Goal: Navigation & Orientation: Go to known website

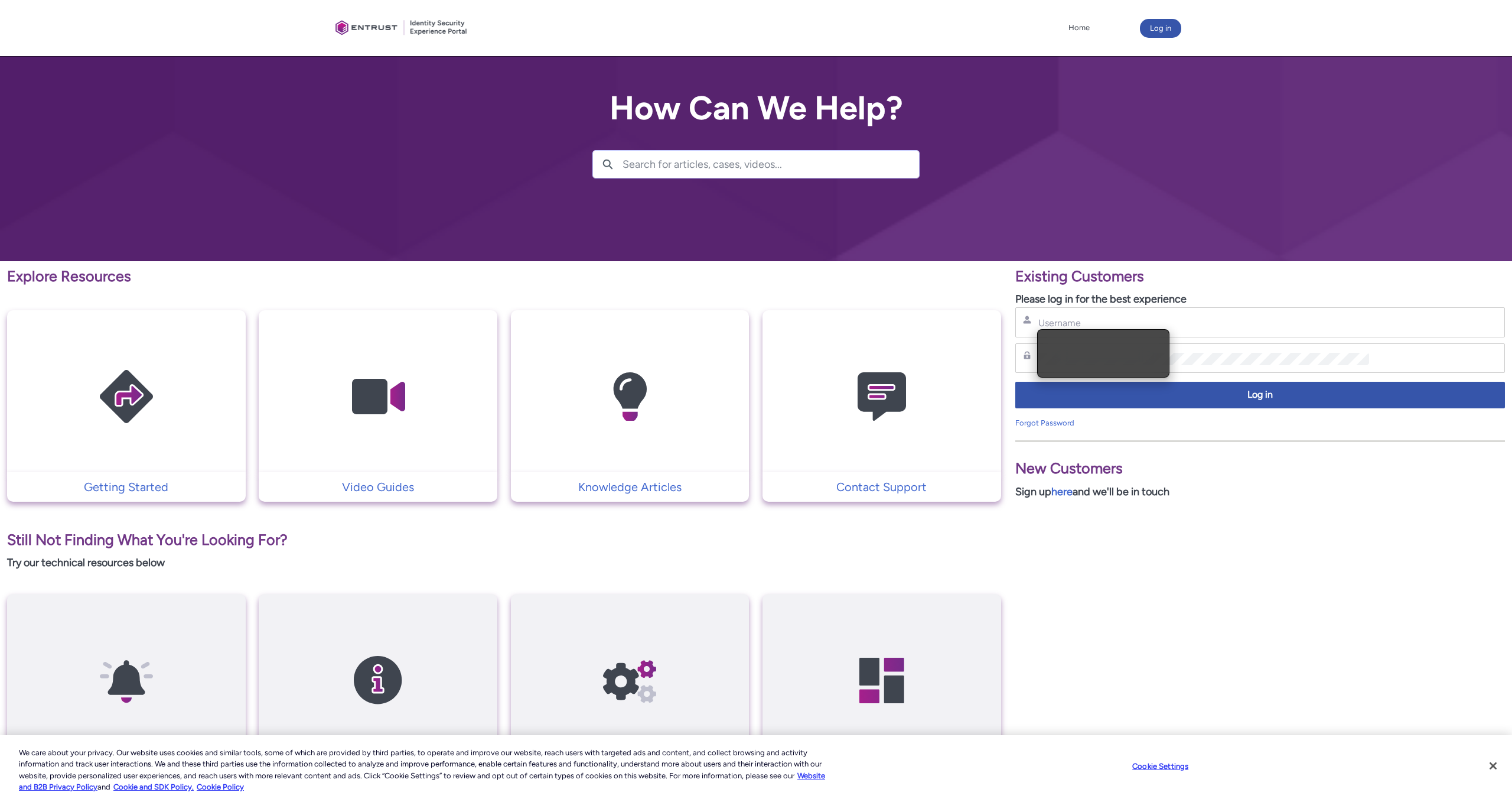
click at [1165, 17] on div "Home More Log in" at bounding box center [756, 27] width 851 height 56
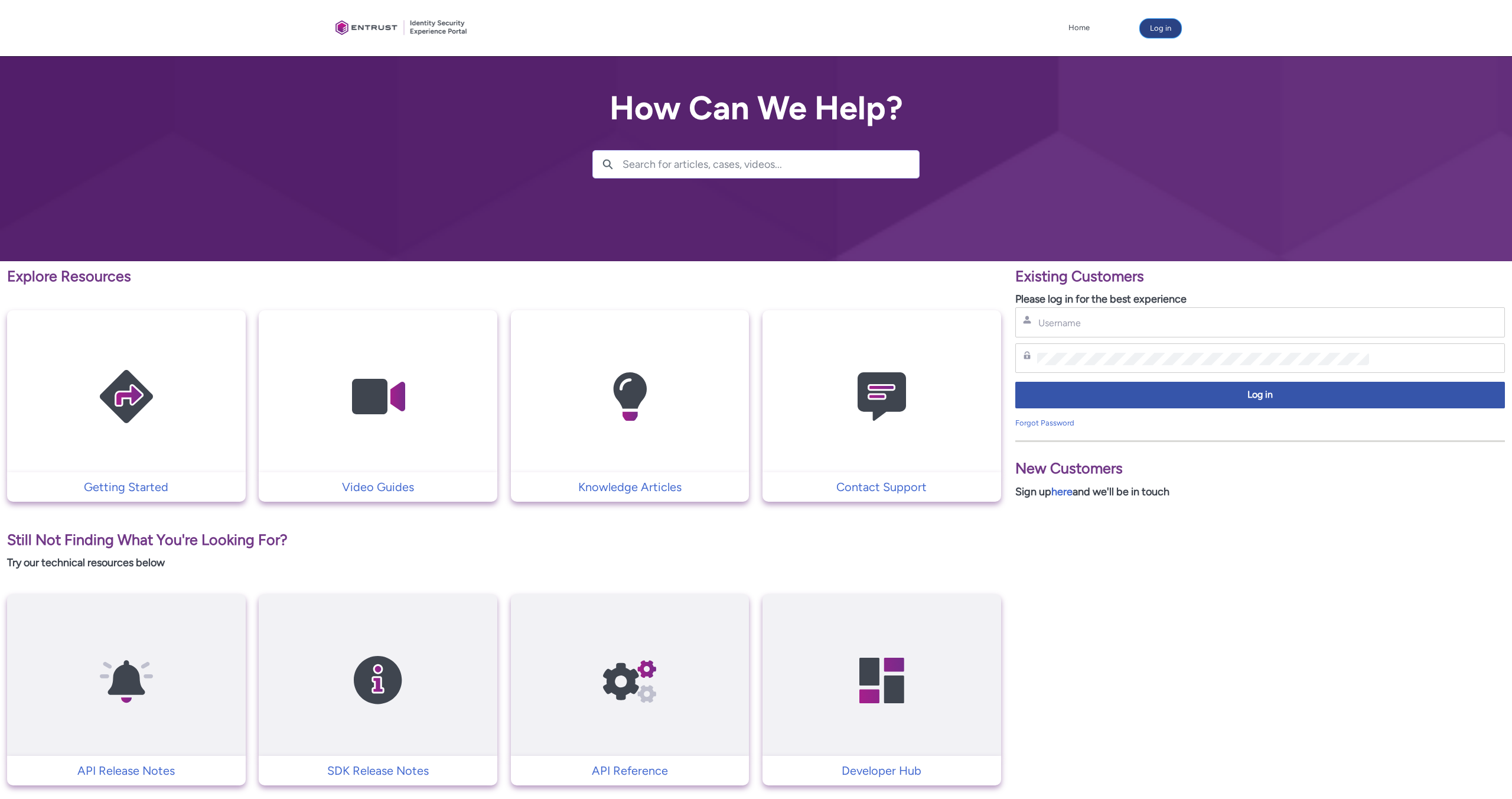
click at [1161, 27] on button "Log in" at bounding box center [1160, 28] width 41 height 19
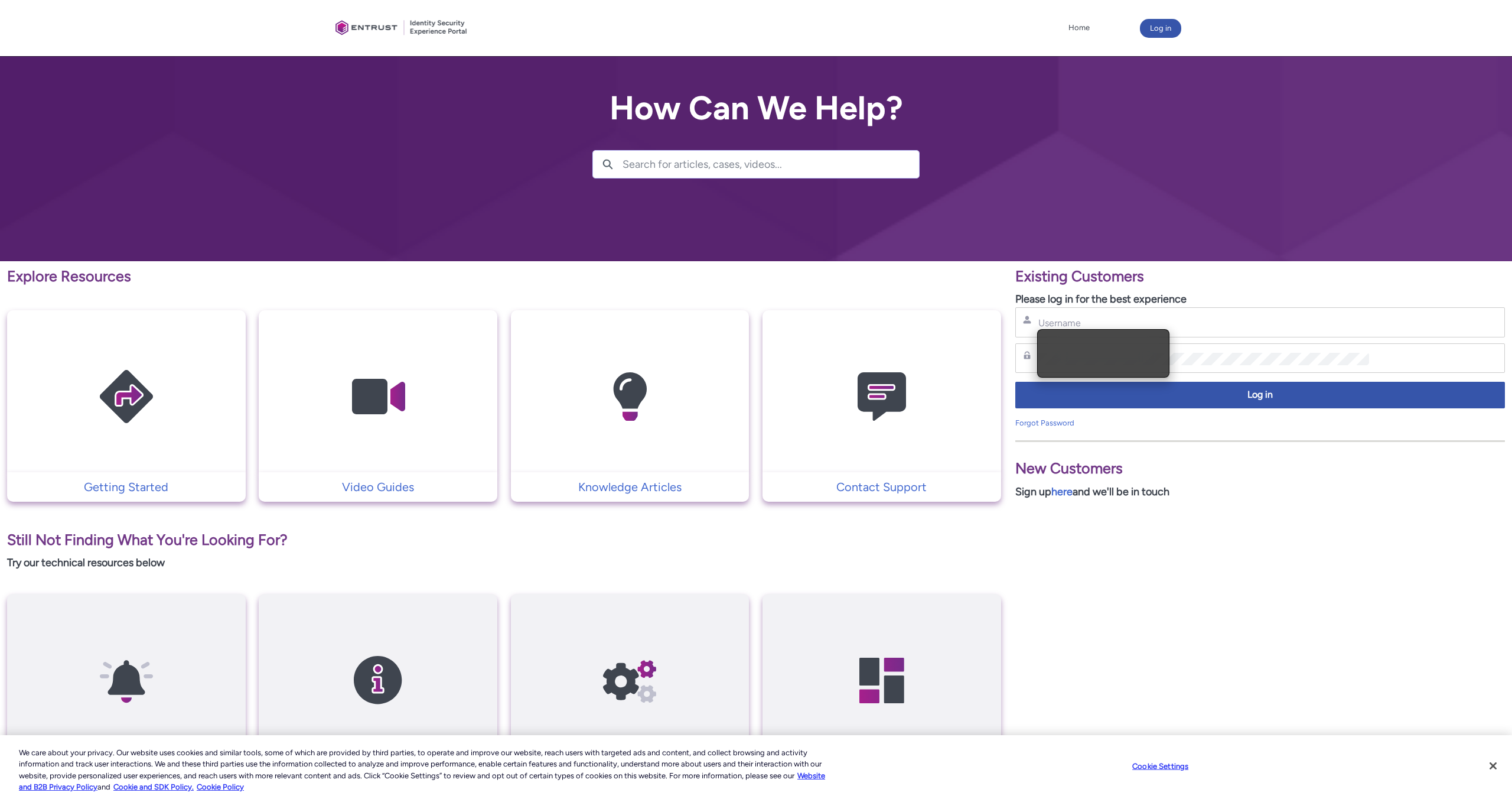
click at [1150, 317] on input "Username" at bounding box center [1203, 323] width 332 height 13
